Goal: Unclear

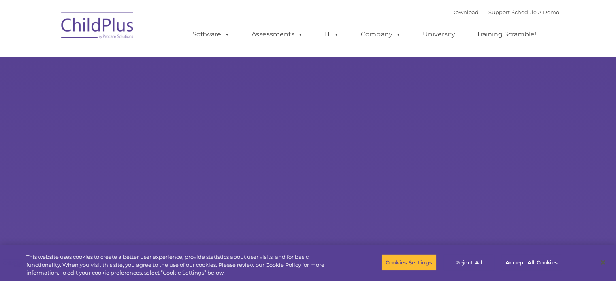
select select "MEDIUM"
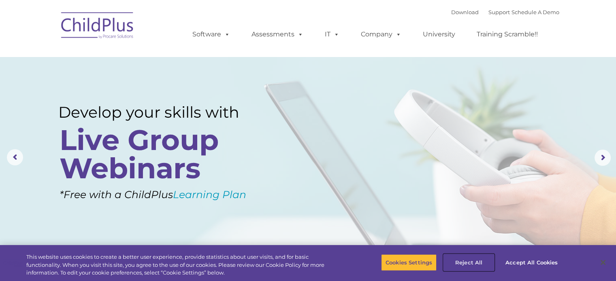
click at [474, 263] on button "Reject All" at bounding box center [468, 262] width 51 height 17
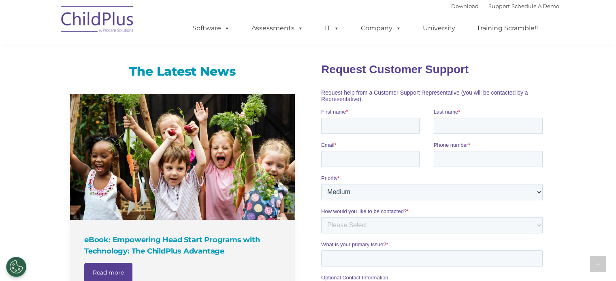
scroll to position [505, 0]
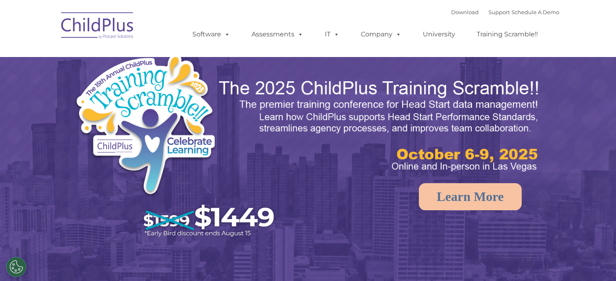
select select "MEDIUM"
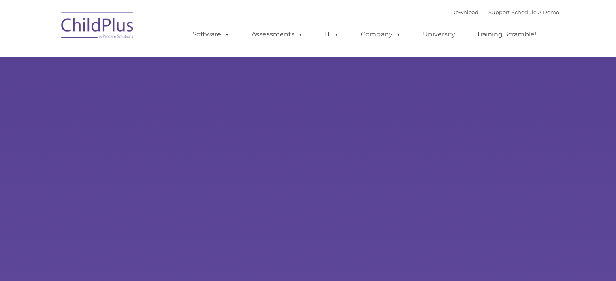
type input ""
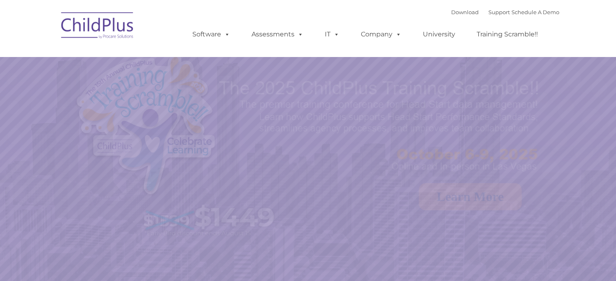
select select "MEDIUM"
